Goal: Task Accomplishment & Management: Manage account settings

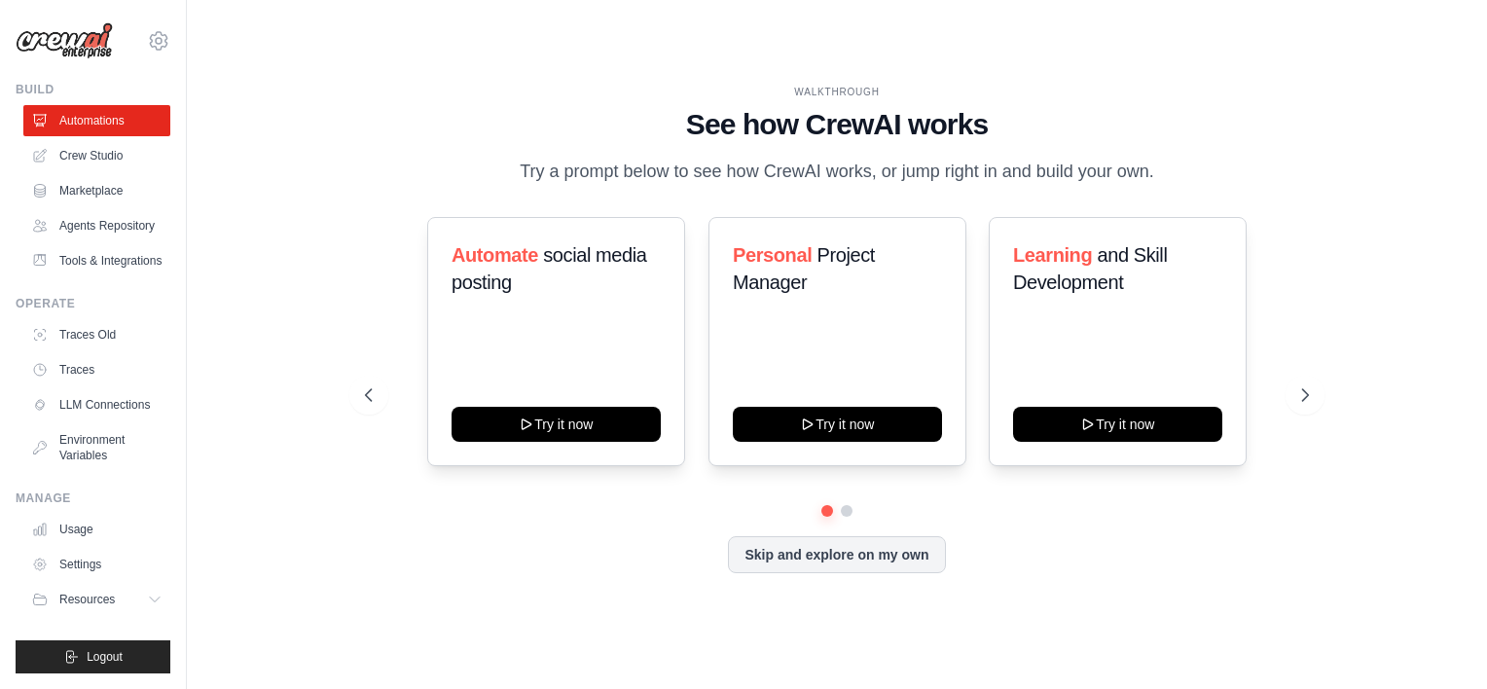
click at [136, 403] on link "LLM Connections" at bounding box center [96, 404] width 147 height 31
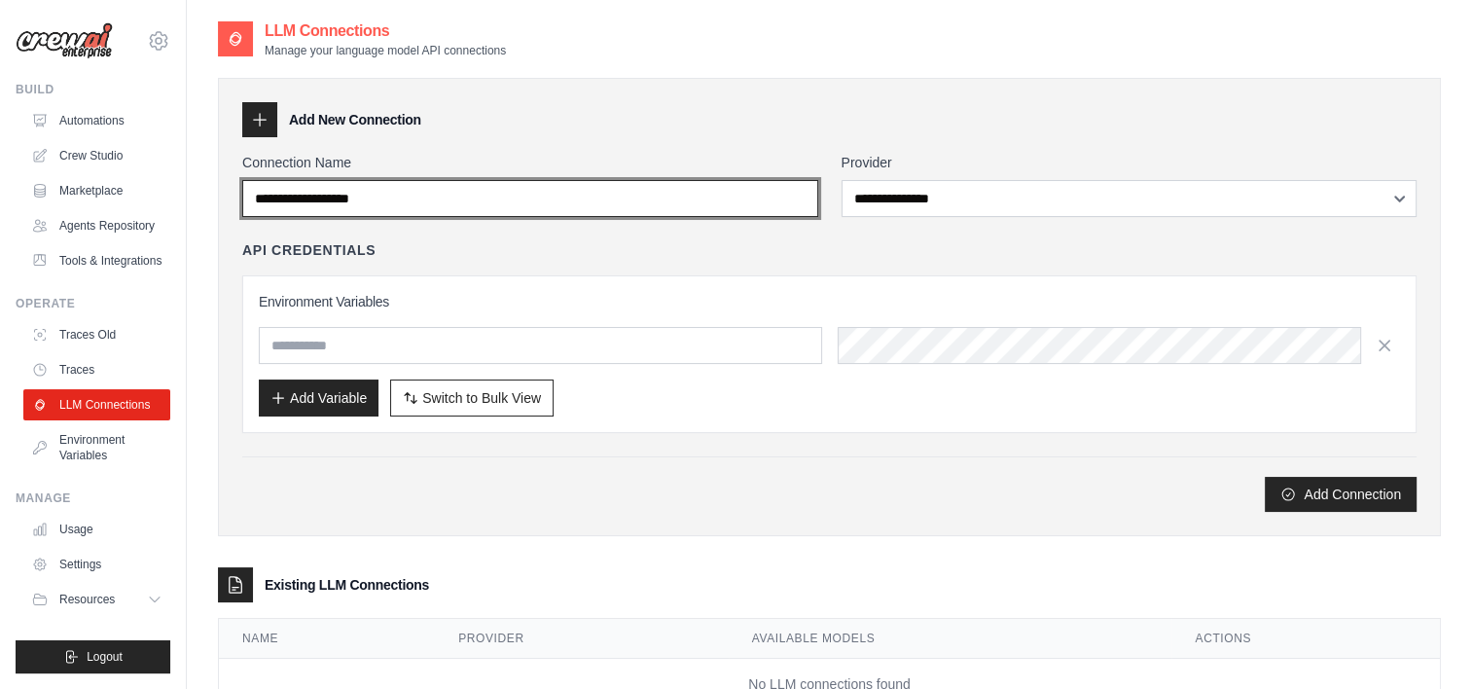
click at [385, 197] on input "Connection Name" at bounding box center [530, 198] width 576 height 37
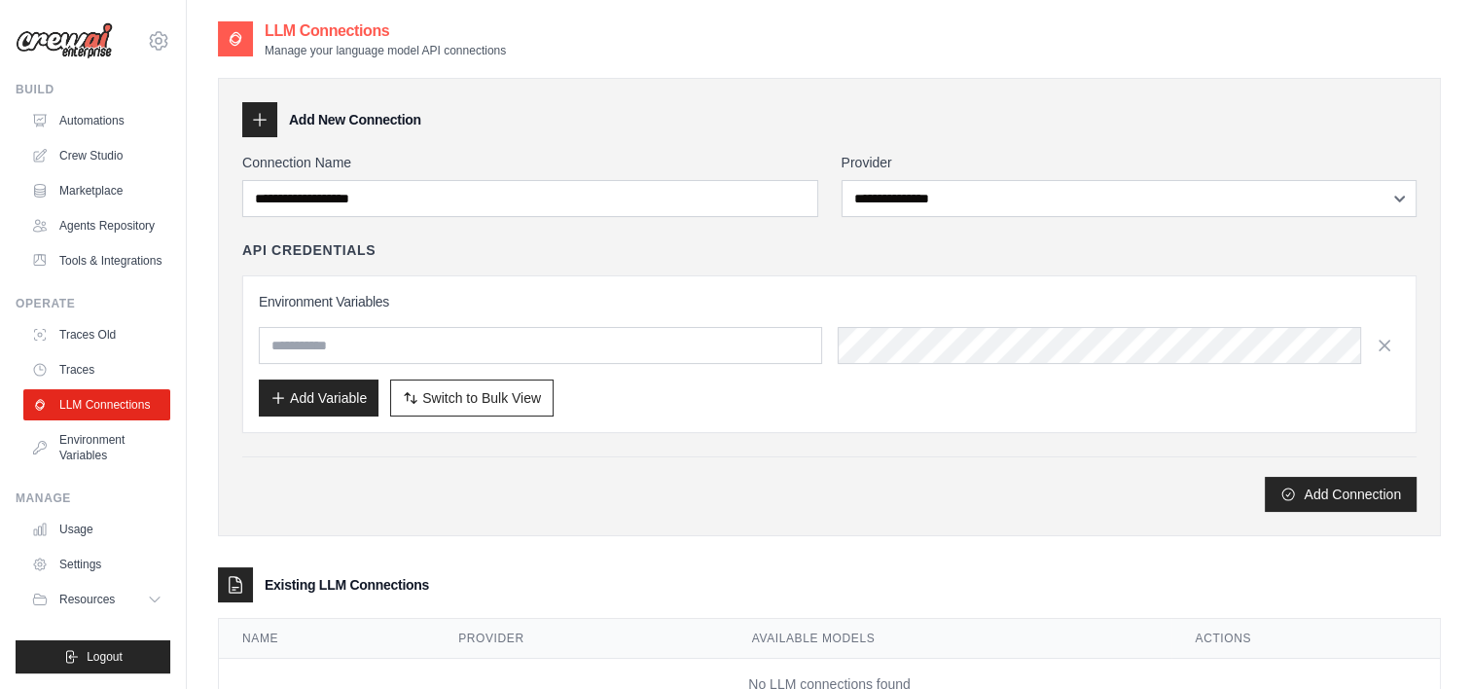
click at [269, 126] on icon at bounding box center [259, 119] width 19 height 19
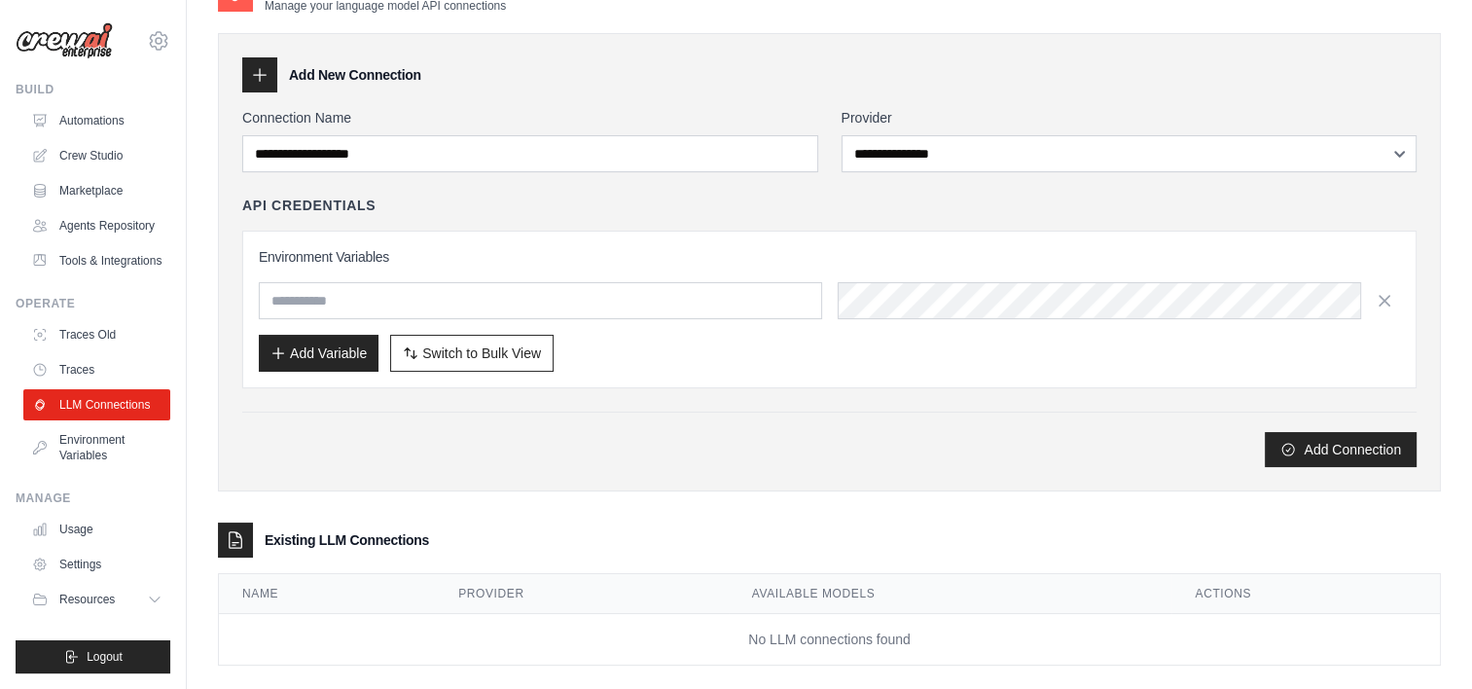
scroll to position [69, 0]
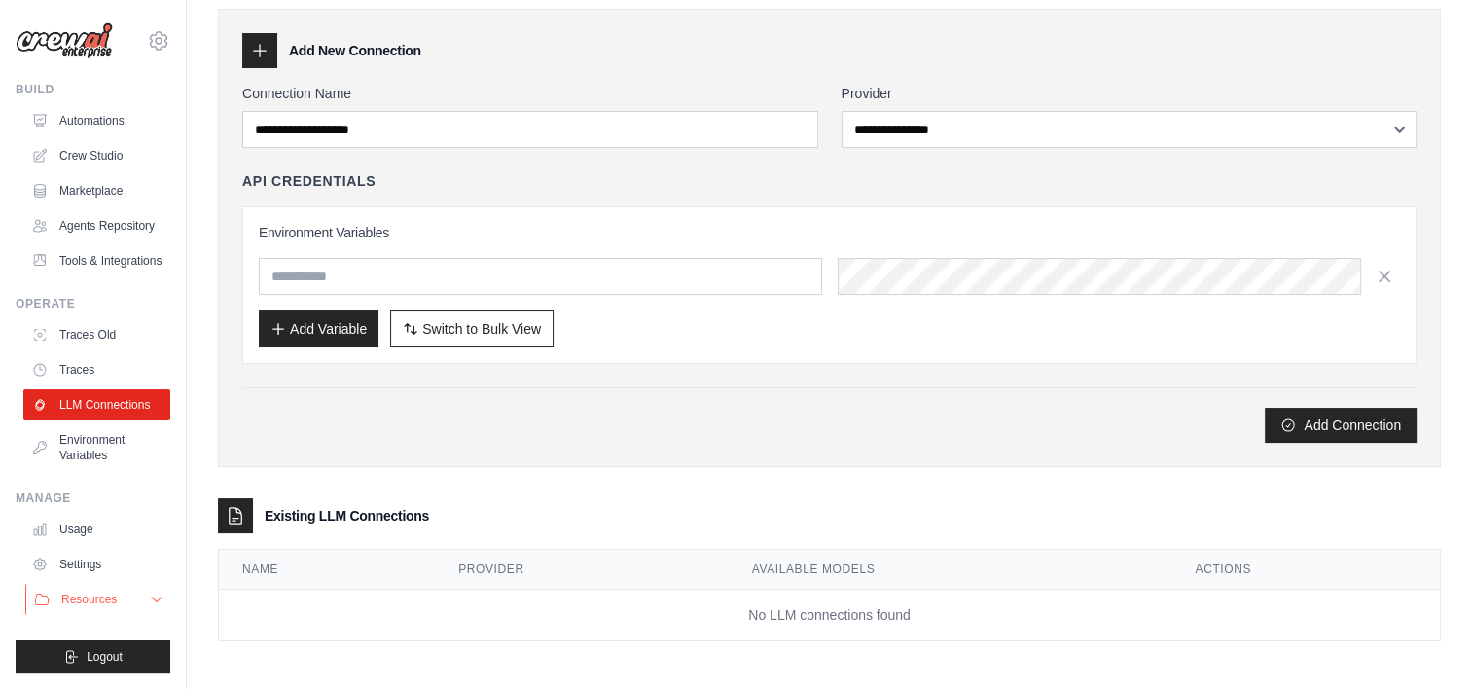
click at [117, 607] on button "Resources" at bounding box center [98, 599] width 147 height 31
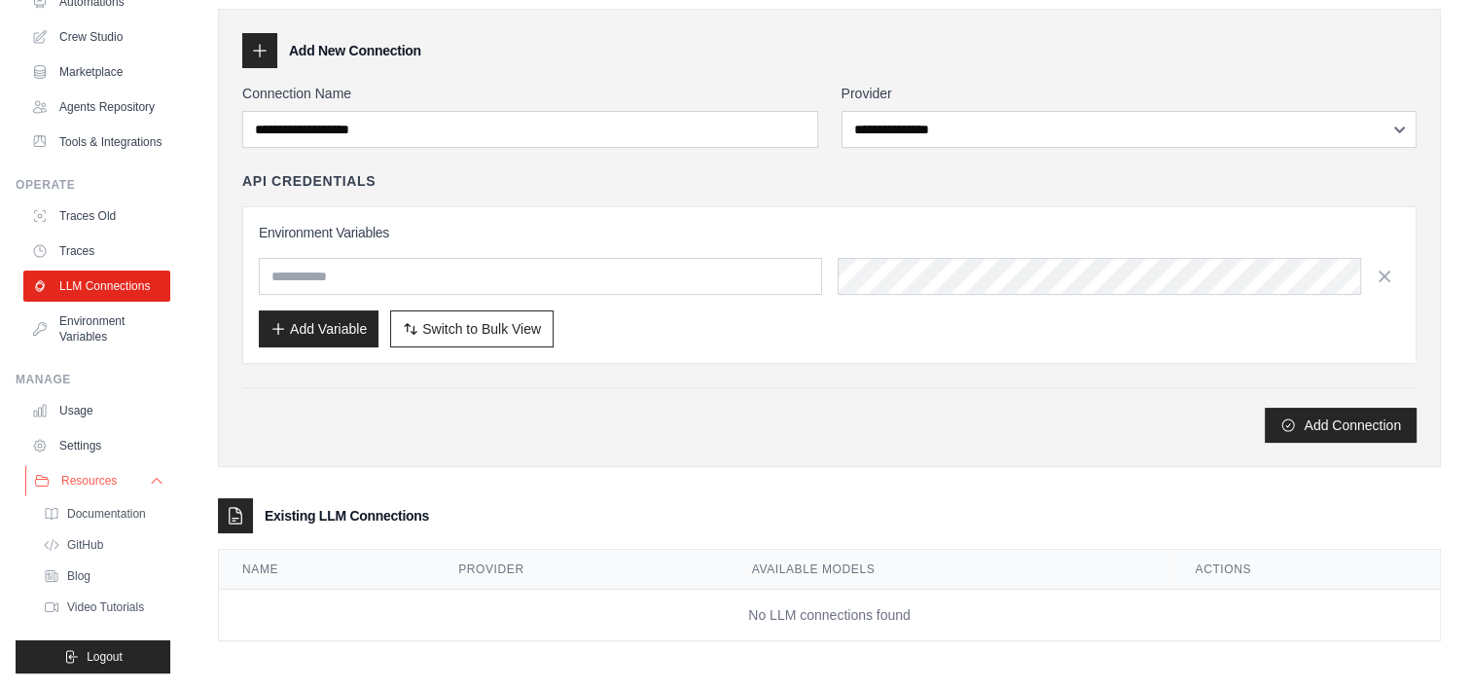
scroll to position [164, 0]
click at [137, 488] on button "Resources" at bounding box center [98, 480] width 147 height 31
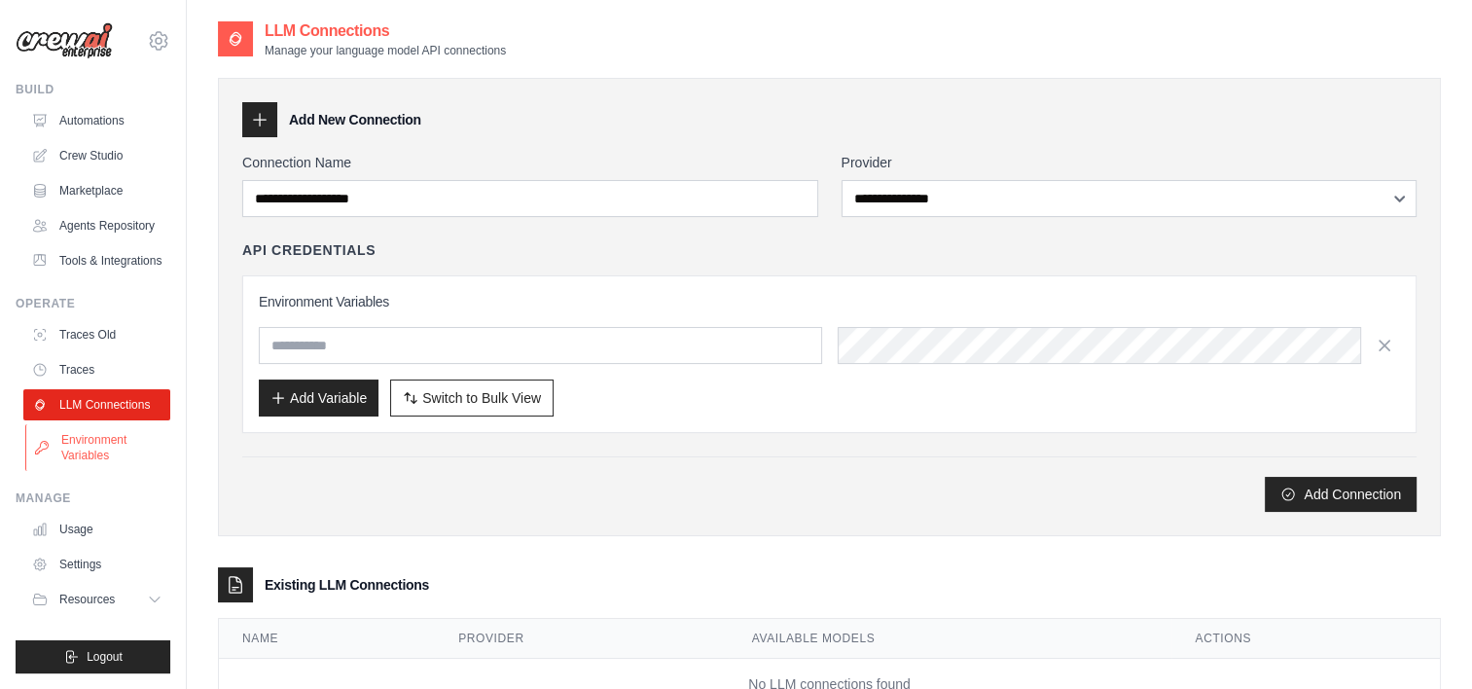
scroll to position [0, 0]
click at [160, 597] on icon at bounding box center [157, 600] width 16 height 16
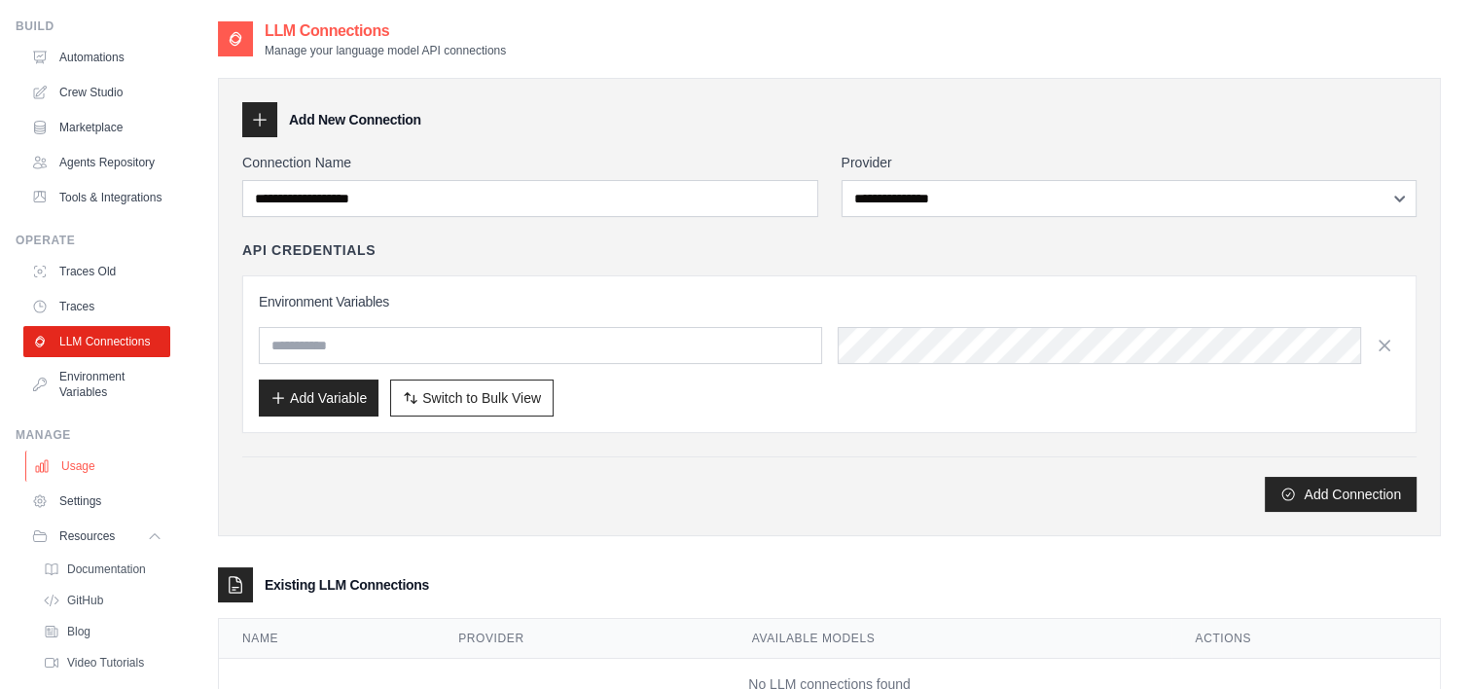
scroll to position [62, 0]
click at [111, 409] on link "Environment Variables" at bounding box center [98, 385] width 147 height 47
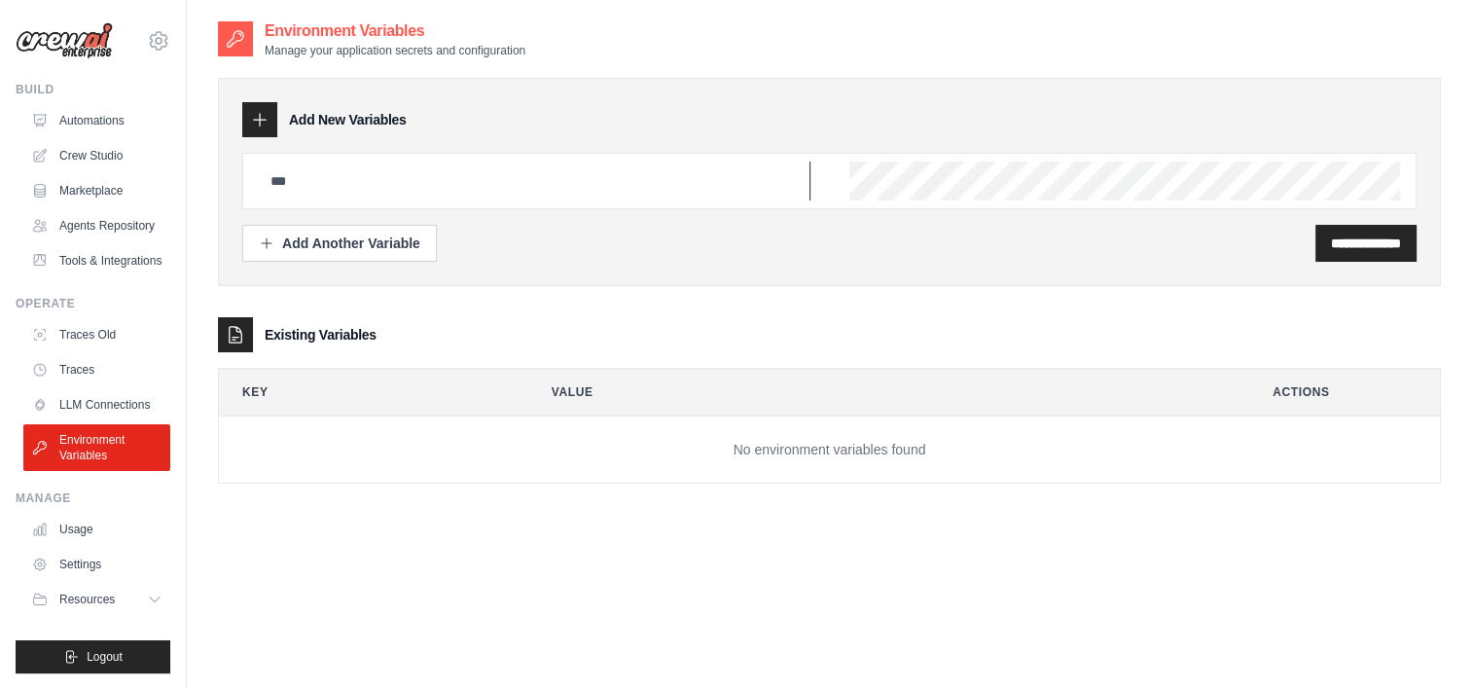
click at [545, 187] on input "text" at bounding box center [535, 181] width 552 height 39
click at [101, 409] on link "LLM Connections" at bounding box center [98, 404] width 147 height 31
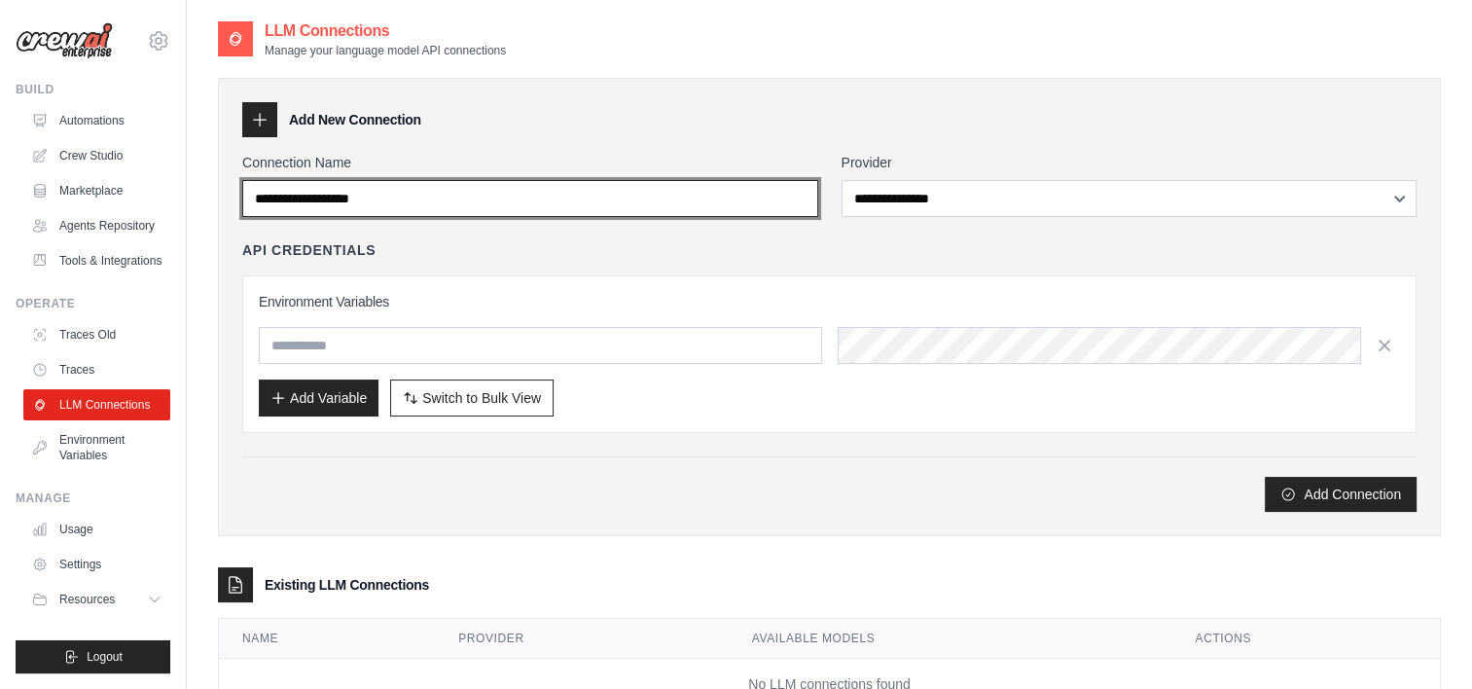
click at [374, 197] on input "Connection Name" at bounding box center [530, 198] width 576 height 37
